Goal: Task Accomplishment & Management: Manage account settings

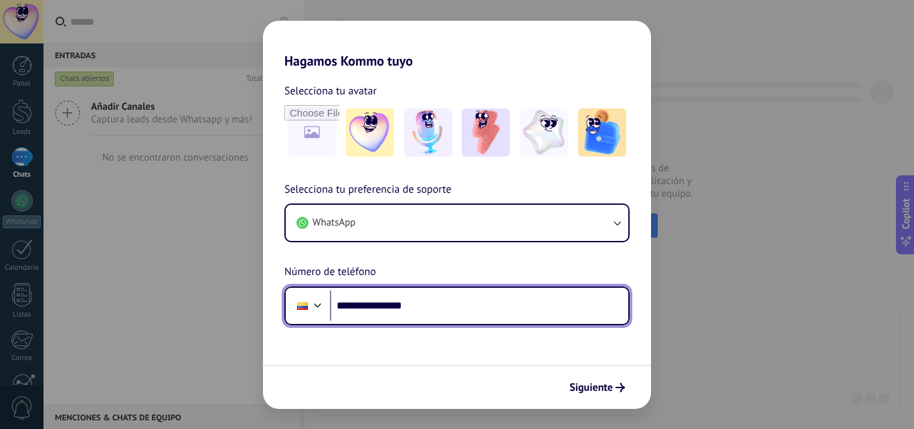
type input "**********"
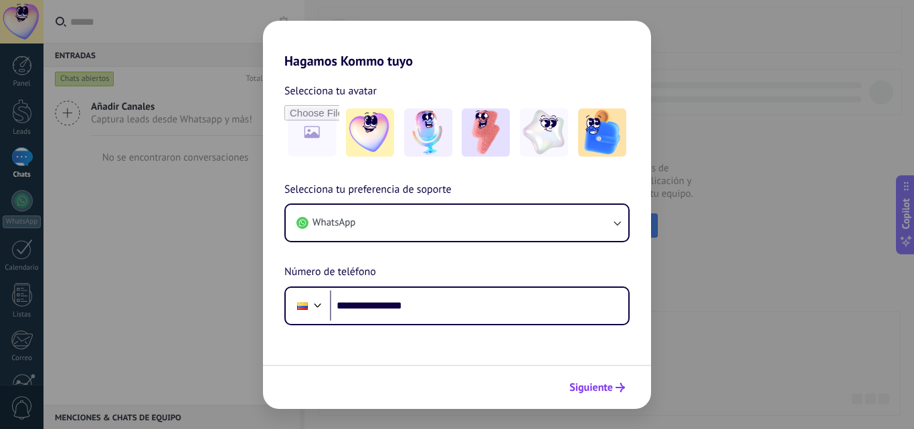
click at [598, 384] on span "Siguiente" at bounding box center [592, 387] width 44 height 9
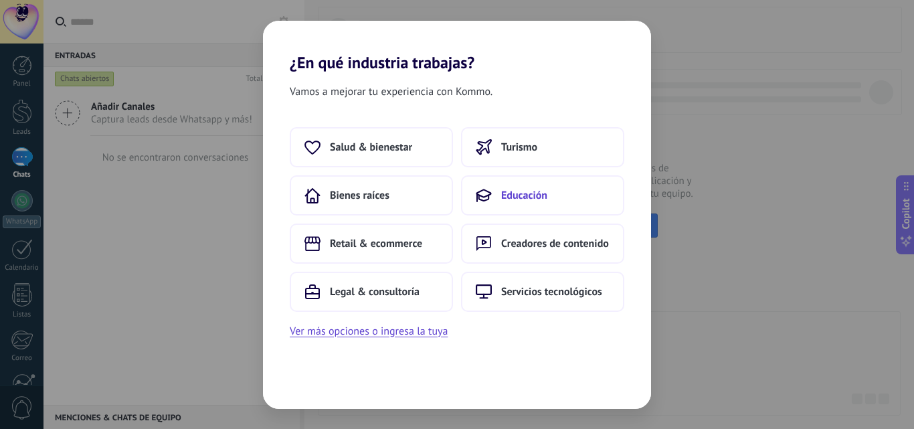
click at [515, 207] on button "Educación" at bounding box center [542, 195] width 163 height 40
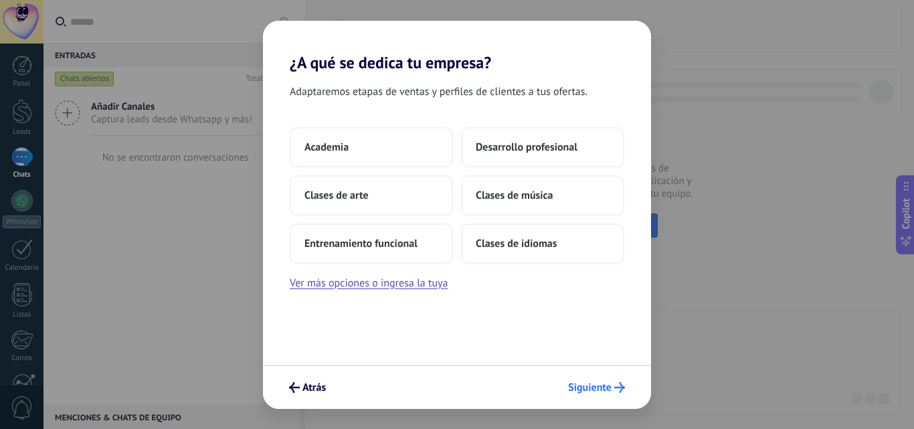
click at [604, 388] on span "Siguiente" at bounding box center [590, 387] width 44 height 9
click at [404, 292] on div "Adaptaremos etapas de ventas y perfiles de clientes a tus ofertas. Academia Des…" at bounding box center [457, 218] width 388 height 293
click at [406, 283] on button "Ver más opciones o ingresa la tuya" at bounding box center [369, 282] width 158 height 17
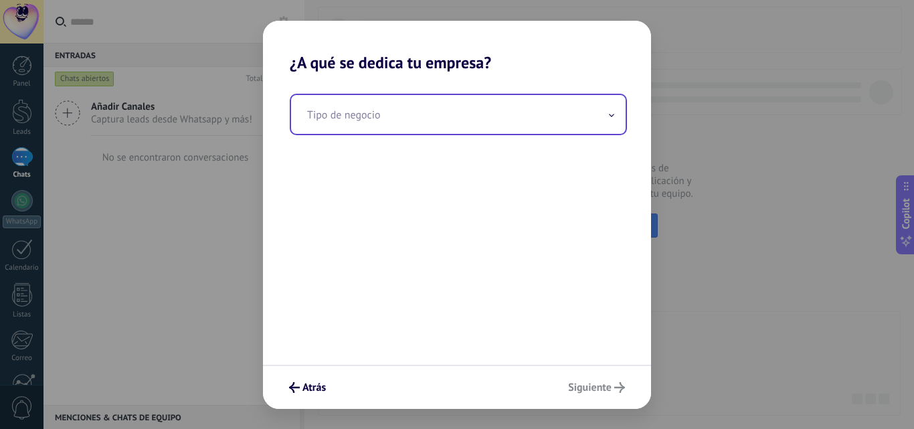
click at [396, 109] on input "text" at bounding box center [458, 114] width 335 height 39
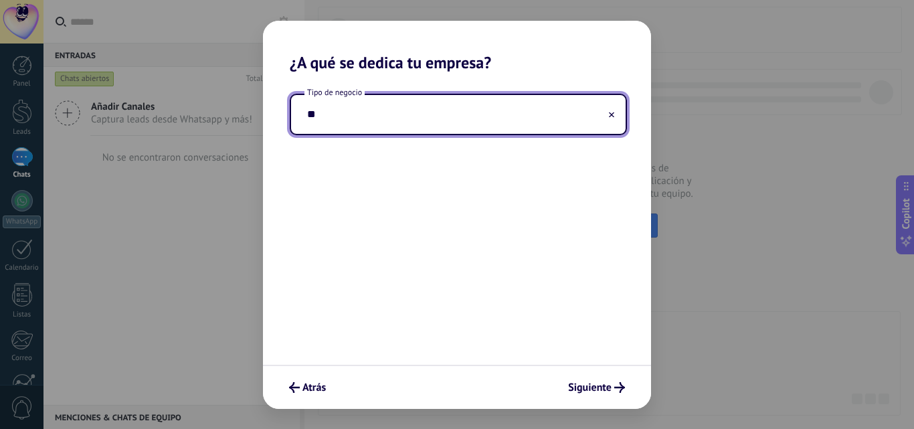
type input "*"
type input "******"
click at [606, 383] on span "Siguiente" at bounding box center [590, 387] width 44 height 9
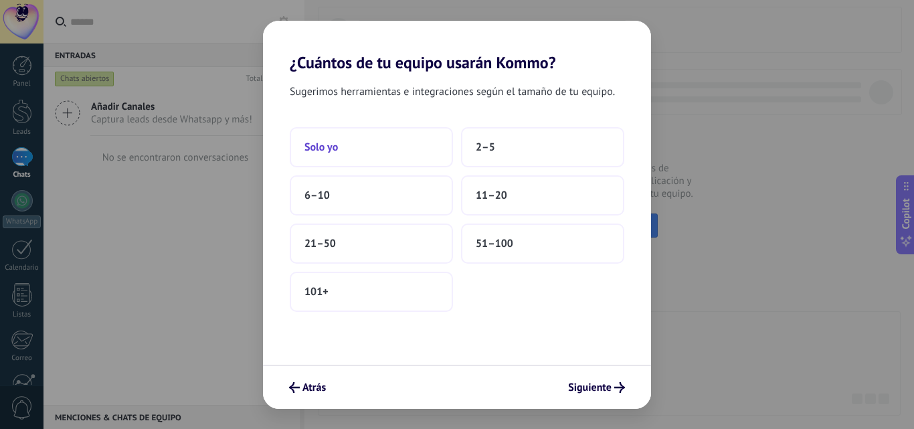
click at [403, 161] on button "Solo yo" at bounding box center [371, 147] width 163 height 40
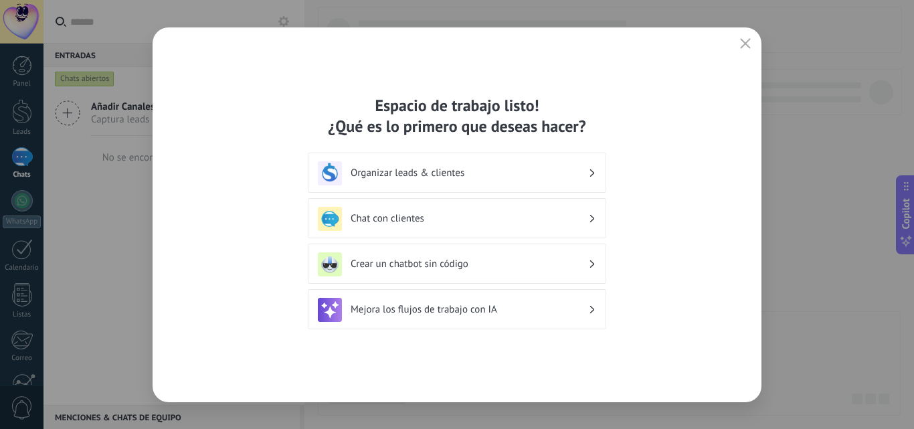
click at [467, 265] on h3 "Crear un chatbot sin código" at bounding box center [470, 264] width 238 height 13
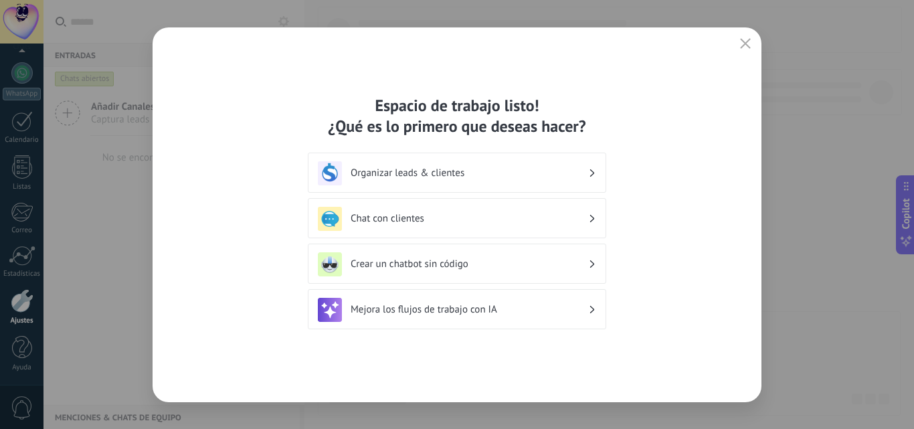
click at [467, 265] on h3 "Crear un chatbot sin código" at bounding box center [470, 264] width 238 height 13
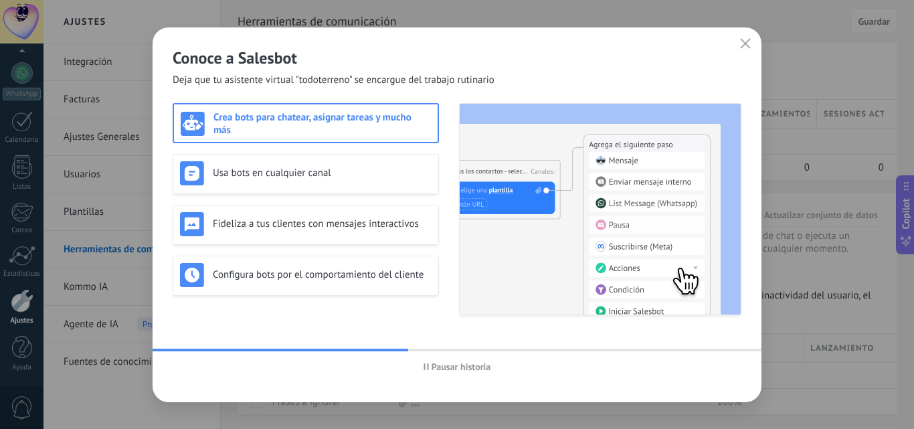
click at [390, 129] on h3 "Crea bots para chatear, asignar tareas y mucho más" at bounding box center [323, 123] width 218 height 25
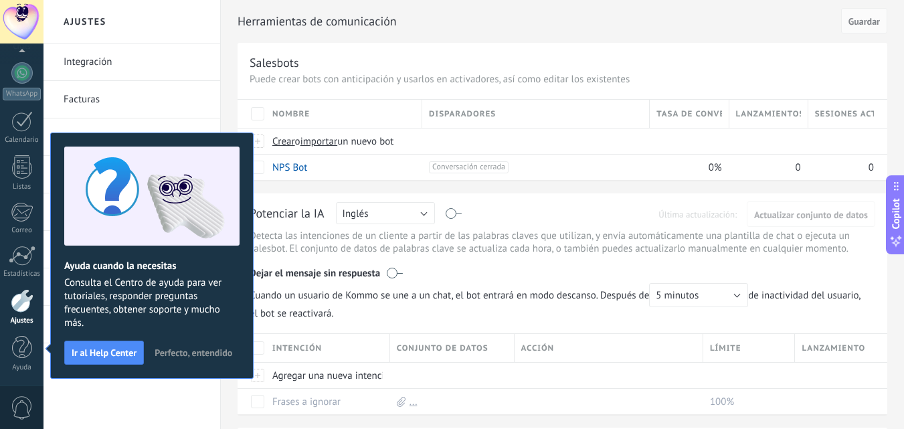
click at [207, 355] on span "Perfecto, entendido" at bounding box center [194, 352] width 78 height 9
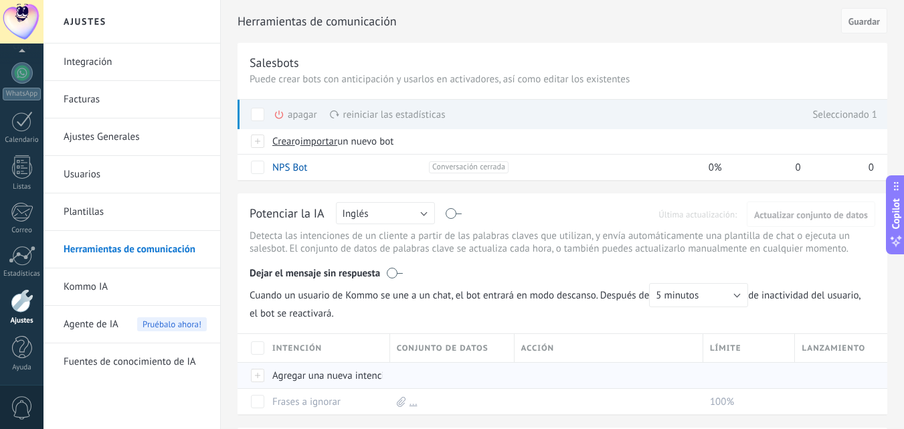
click at [423, 373] on div at bounding box center [449, 375] width 118 height 25
click at [402, 210] on button "Inglés" at bounding box center [385, 213] width 99 height 22
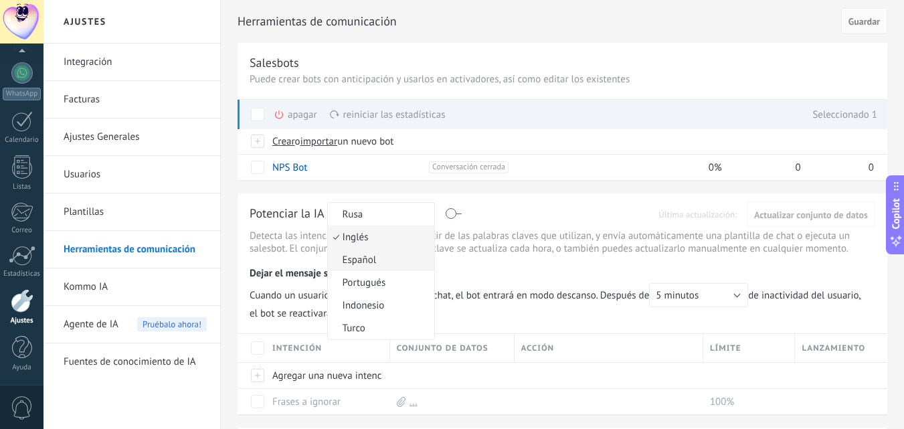
click at [388, 260] on span "Español" at bounding box center [379, 260] width 102 height 13
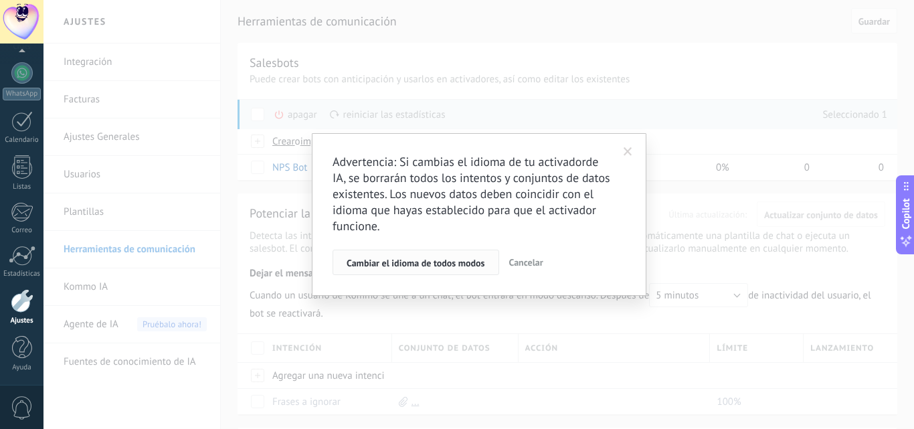
click at [452, 263] on span "Cambiar el idioma de todos modos" at bounding box center [416, 262] width 139 height 9
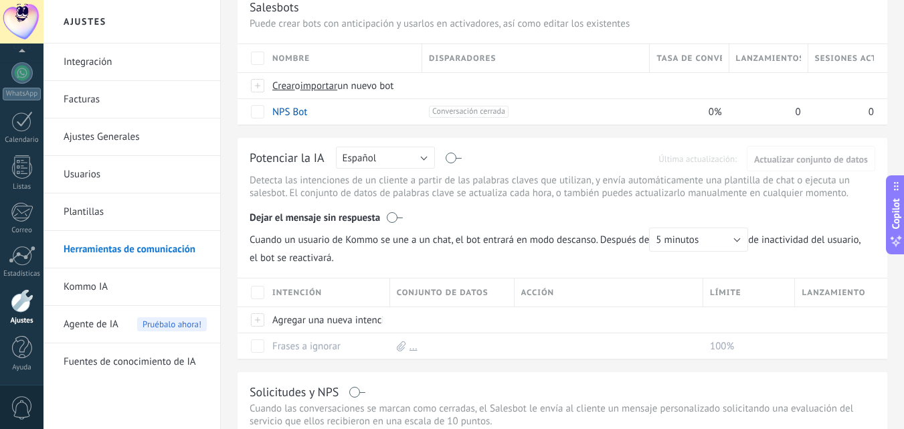
scroll to position [71, 0]
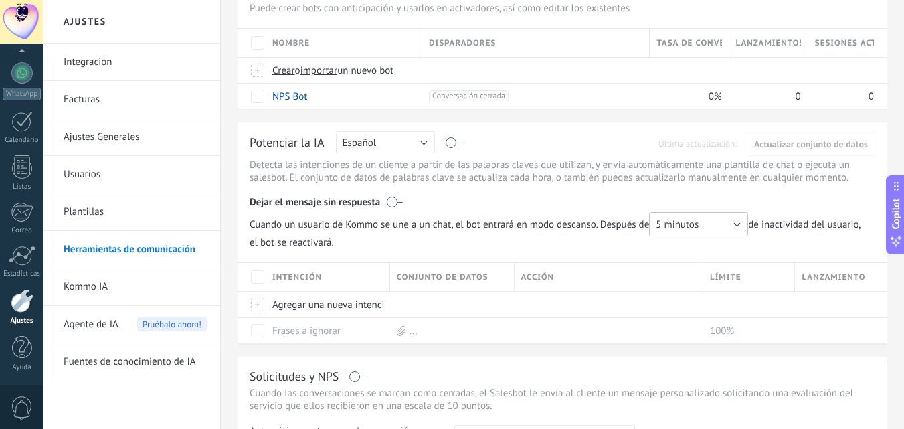
click at [716, 219] on button "5 minutos" at bounding box center [698, 224] width 99 height 24
click at [750, 296] on div "Potenciar la IA Rusa Inglés Español Portugués Indonesio Turco Español Última ac…" at bounding box center [563, 232] width 650 height 221
click at [693, 220] on span "5 minutos" at bounding box center [677, 224] width 43 height 13
click at [744, 341] on li "6 horas" at bounding box center [694, 338] width 106 height 23
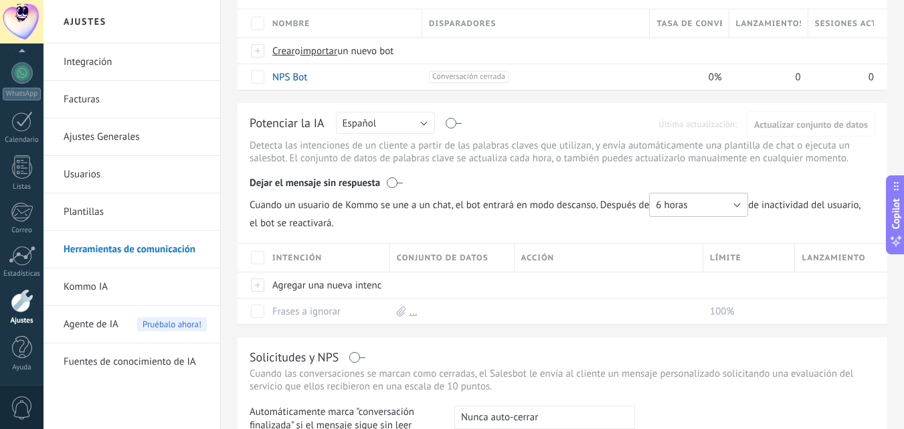
scroll to position [92, 0]
click at [712, 207] on button "6 horas" at bounding box center [698, 203] width 99 height 24
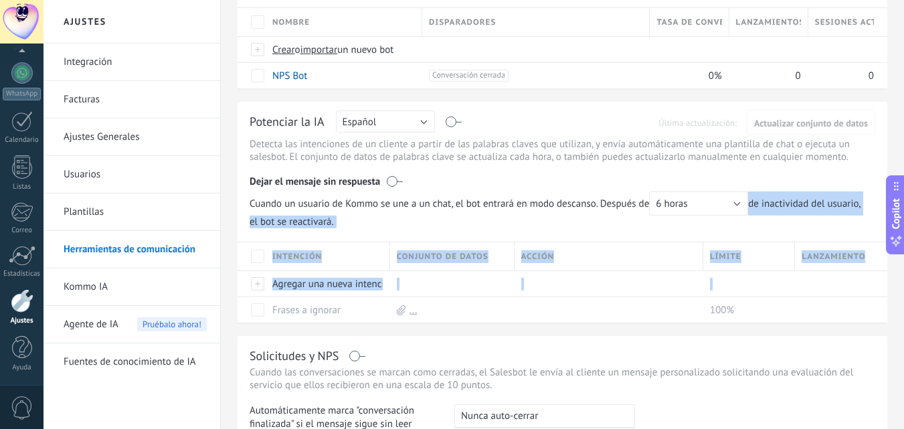
drag, startPoint x: 750, startPoint y: 278, endPoint x: 721, endPoint y: 214, distance: 70.1
click at [721, 214] on div "5 minutos 10 minutos 15 minutos 30 minutos 1 hora 6 horas 24 horas 6 horas" at bounding box center [698, 203] width 99 height 24
click at [721, 214] on button "6 horas" at bounding box center [698, 203] width 99 height 24
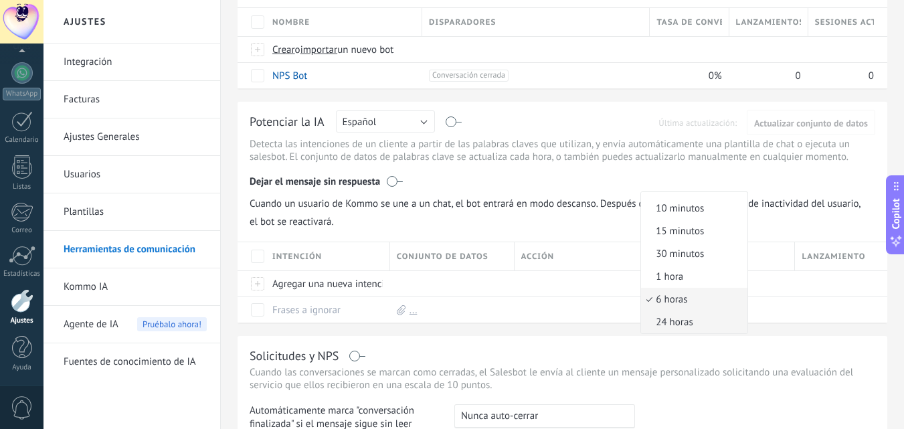
click at [708, 321] on span "24 horas" at bounding box center [692, 322] width 102 height 13
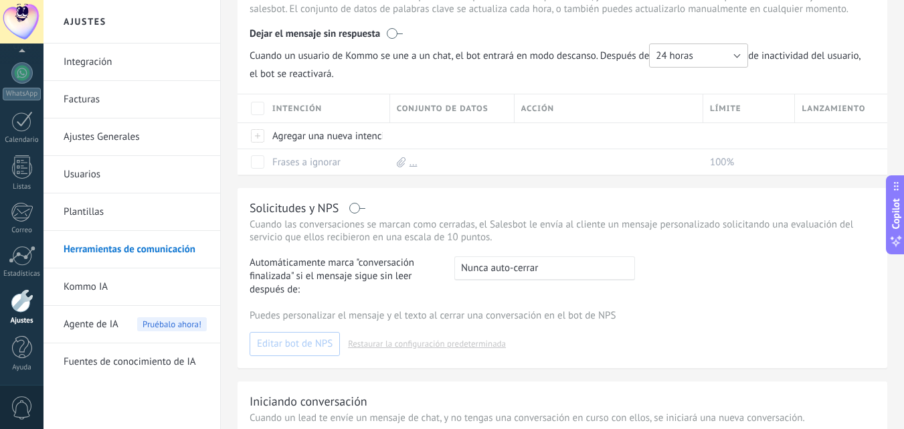
scroll to position [242, 0]
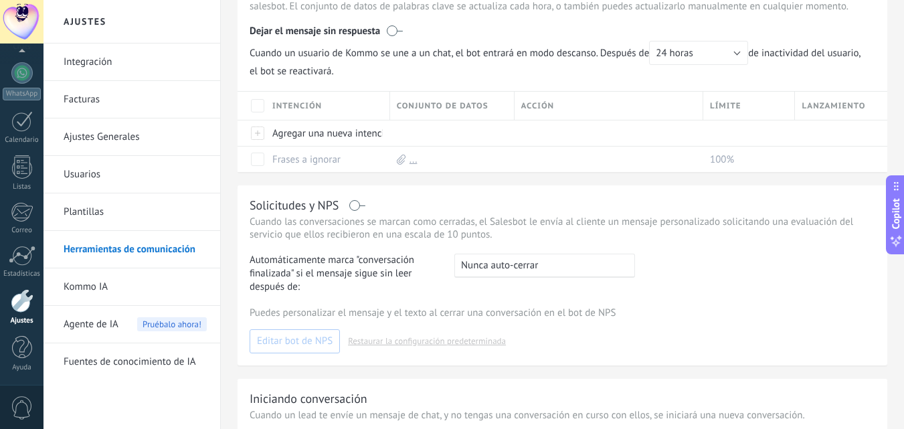
click at [552, 271] on div ": Nunca auto-cerrar" at bounding box center [544, 266] width 181 height 24
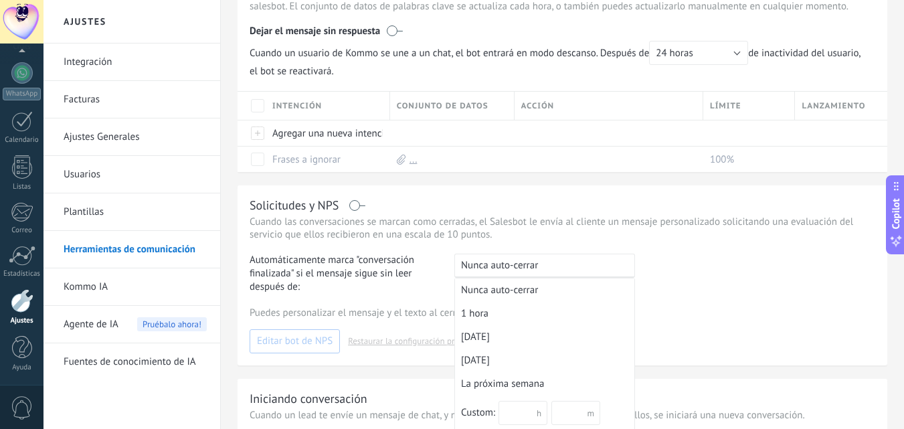
click at [552, 271] on div ": Nunca auto-cerrar" at bounding box center [544, 266] width 181 height 24
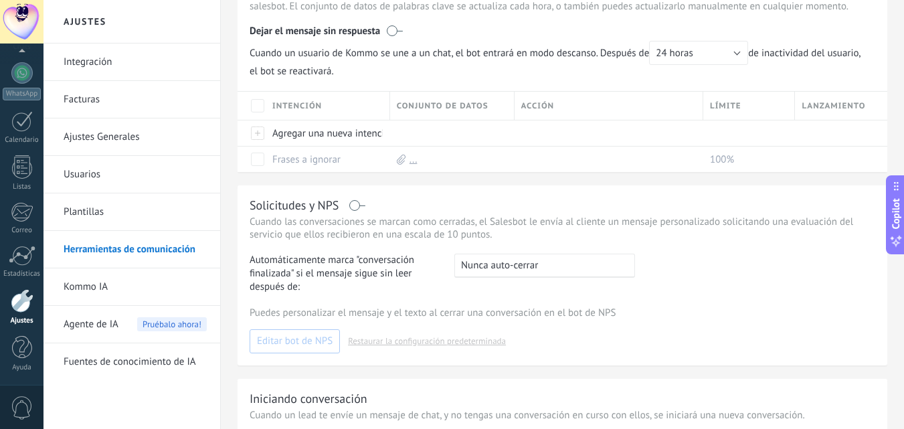
click at [553, 258] on div ": Nunca auto-cerrar" at bounding box center [544, 266] width 181 height 24
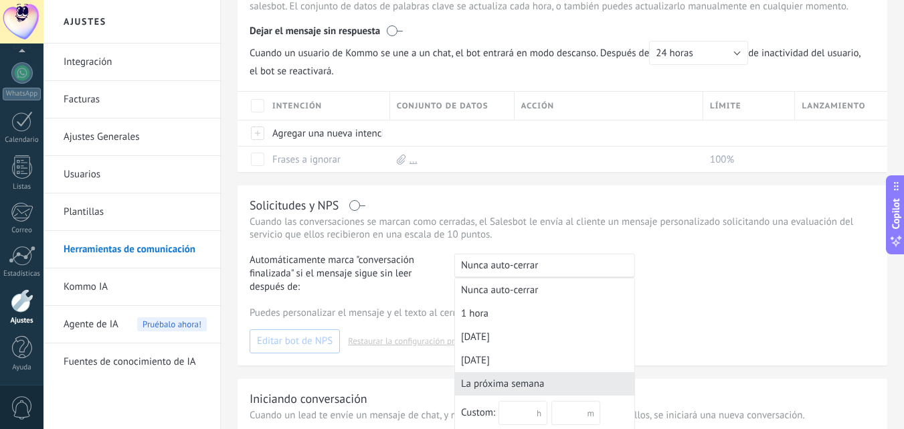
click at [528, 384] on div "La próxima semana" at bounding box center [544, 383] width 179 height 23
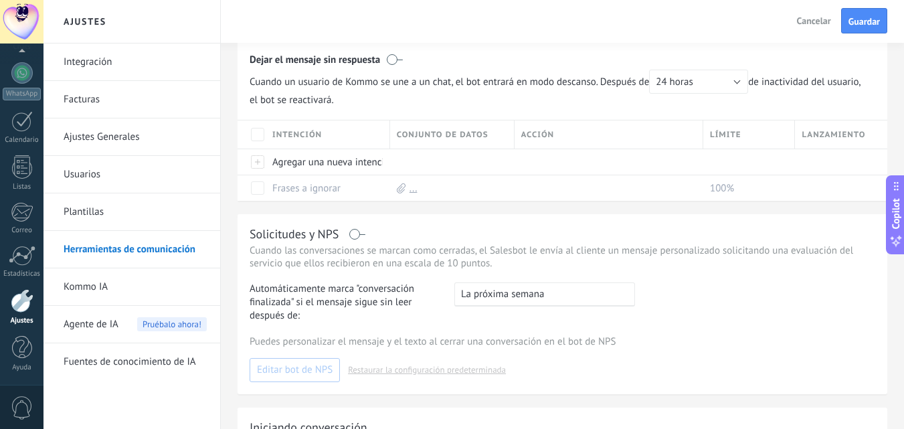
scroll to position [0, 0]
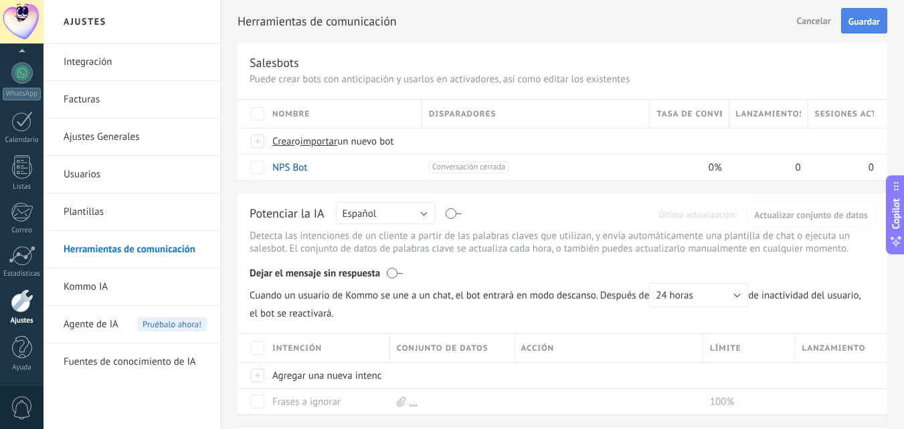
click at [860, 21] on span "Guardar" at bounding box center [864, 21] width 31 height 9
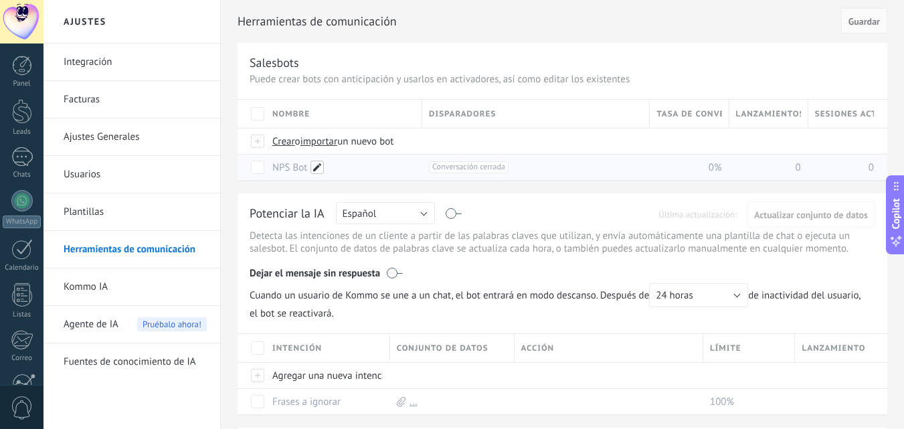
click at [318, 167] on span at bounding box center [317, 167] width 13 height 13
click at [140, 215] on link "Plantillas" at bounding box center [135, 211] width 143 height 37
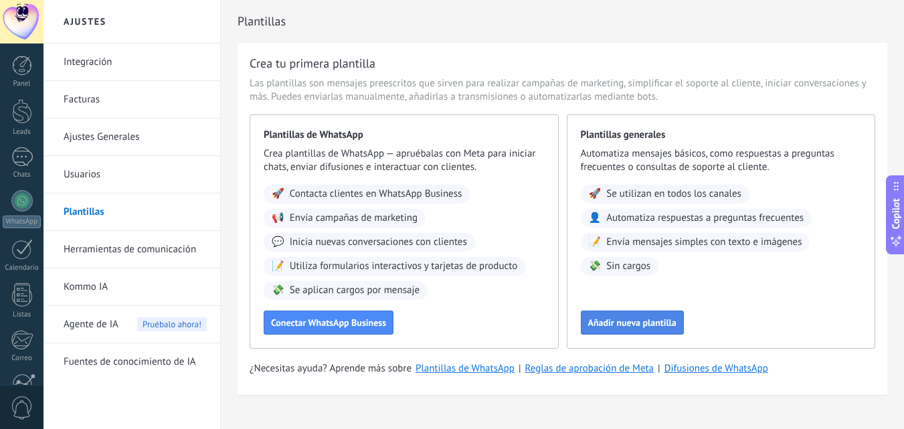
click at [637, 318] on span "Añadir nueva plantilla" at bounding box center [632, 322] width 88 height 9
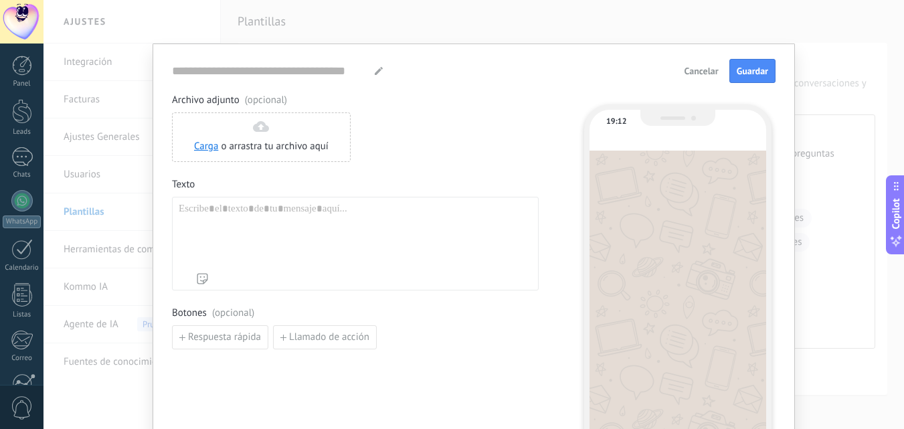
type input "**********"
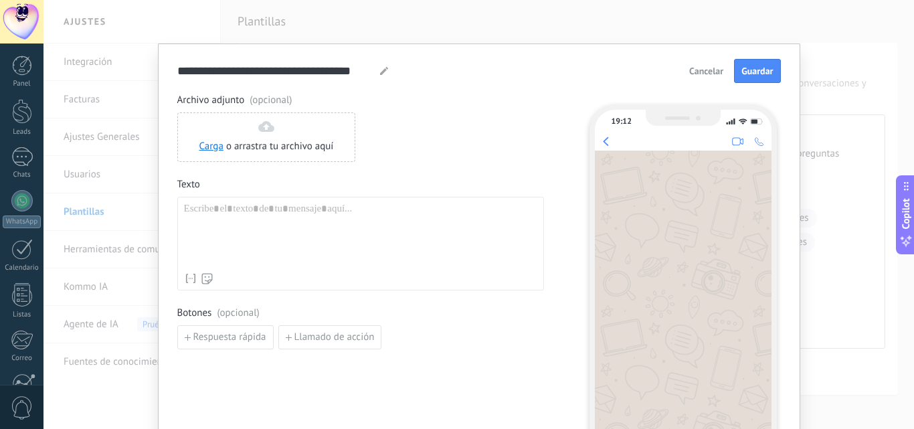
click at [357, 201] on div "Nombre del contacto Nombre Apellido Contacto ID Contacto usuario responsable Co…" at bounding box center [360, 244] width 367 height 94
click at [371, 216] on div at bounding box center [360, 235] width 353 height 64
paste div
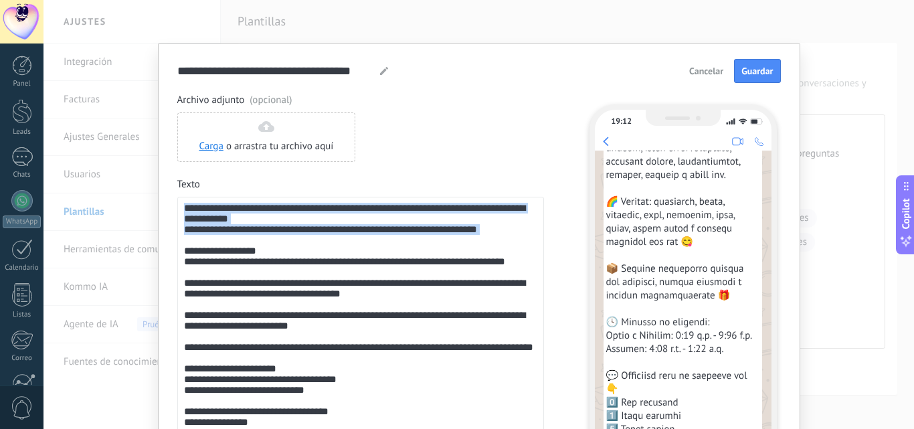
drag, startPoint x: 225, startPoint y: 258, endPoint x: 170, endPoint y: 208, distance: 73.9
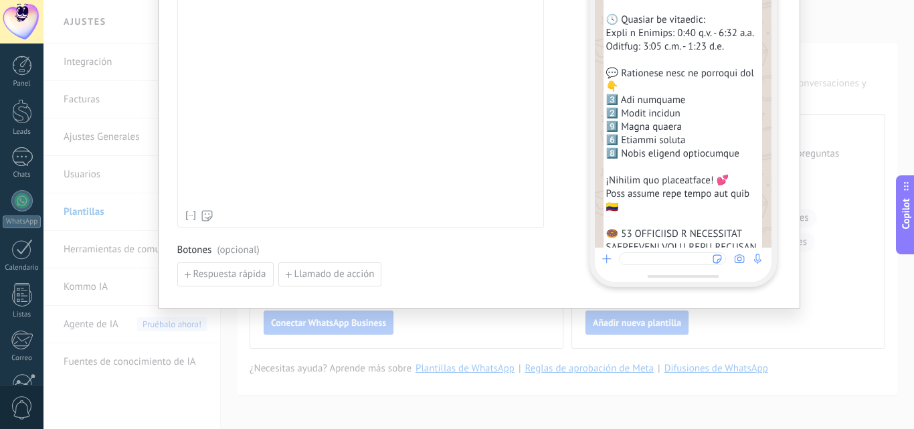
scroll to position [2595, 0]
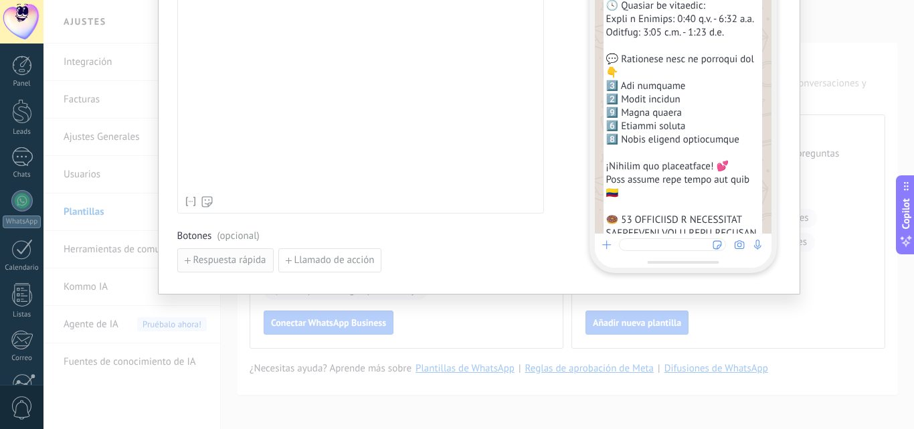
click at [248, 256] on span "Respuesta rápida" at bounding box center [229, 260] width 73 height 9
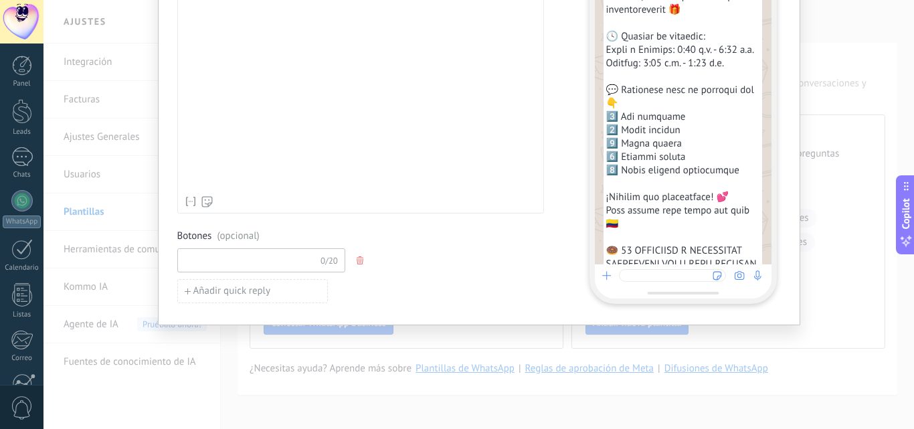
click at [259, 254] on input at bounding box center [249, 259] width 143 height 21
click at [357, 260] on icon "button" at bounding box center [360, 260] width 7 height 8
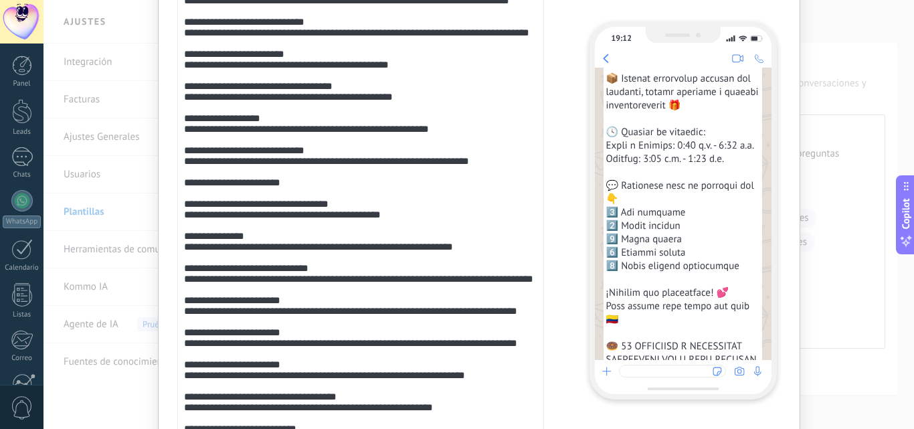
scroll to position [0, 0]
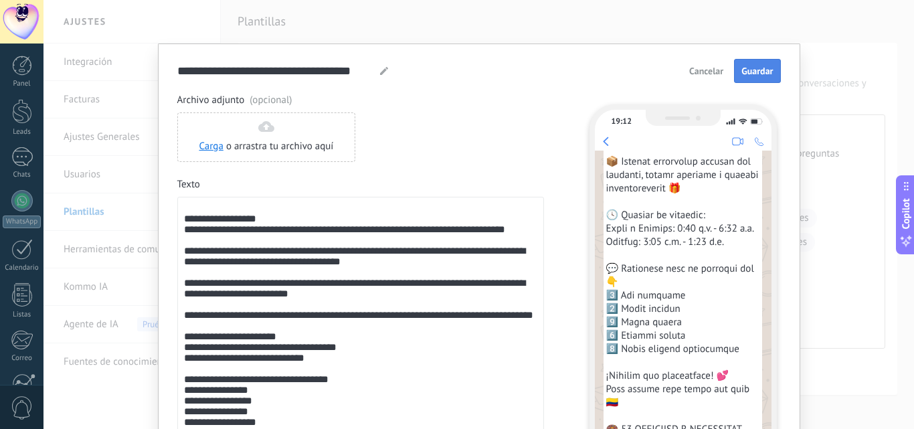
click at [754, 65] on button "Guardar" at bounding box center [757, 71] width 46 height 24
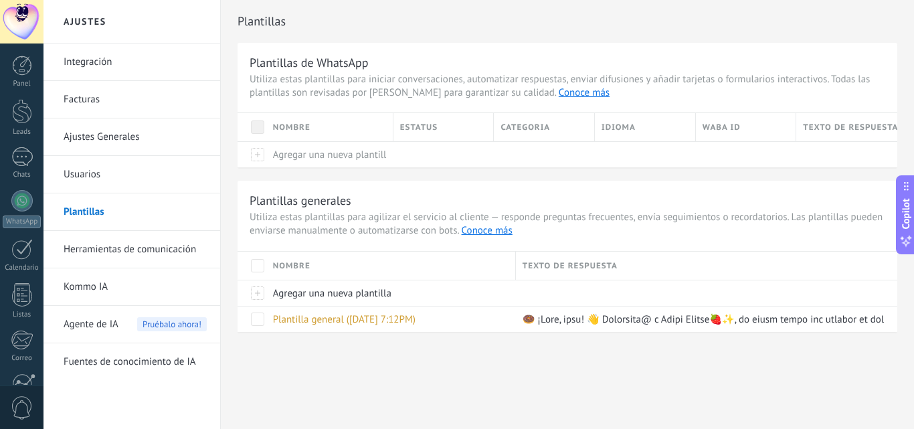
click at [560, 261] on div "Texto de respuesta" at bounding box center [707, 266] width 382 height 28
click at [173, 250] on link "Herramientas de comunicación" at bounding box center [135, 249] width 143 height 37
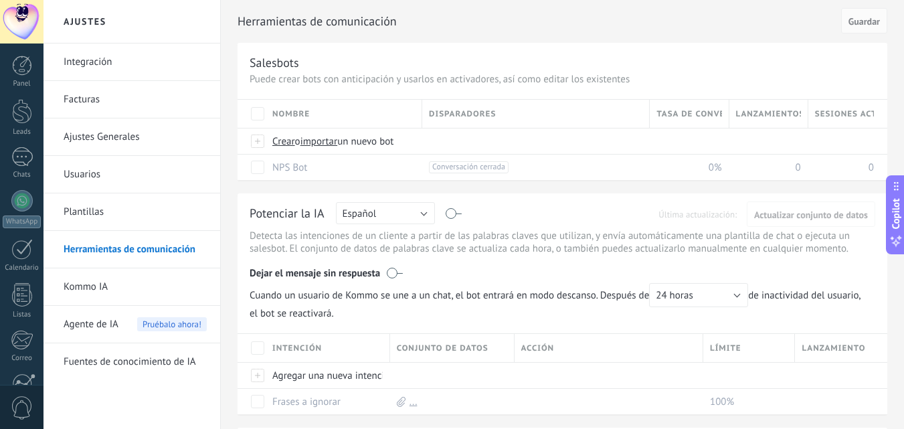
click at [142, 177] on link "Usuarios" at bounding box center [135, 174] width 143 height 37
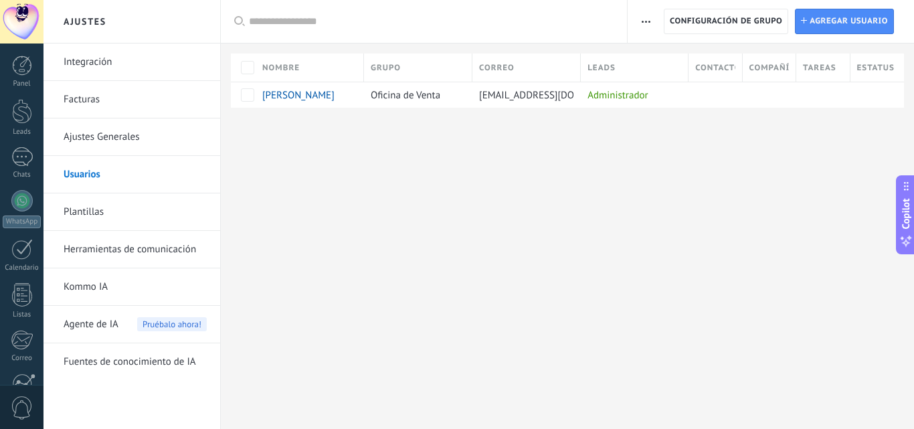
click at [110, 69] on link "Integración" at bounding box center [135, 62] width 143 height 37
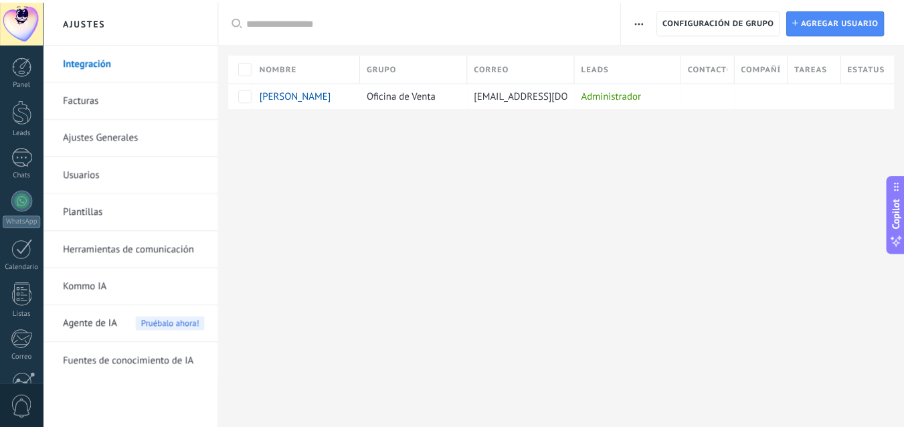
scroll to position [128, 0]
